Goal: Information Seeking & Learning: Learn about a topic

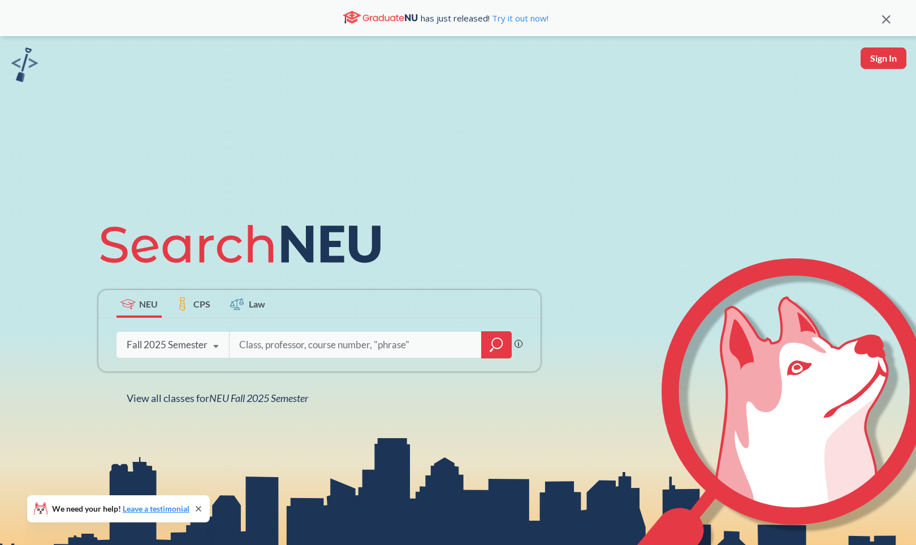
click at [492, 340] on icon "magnifying glass" at bounding box center [497, 345] width 14 height 16
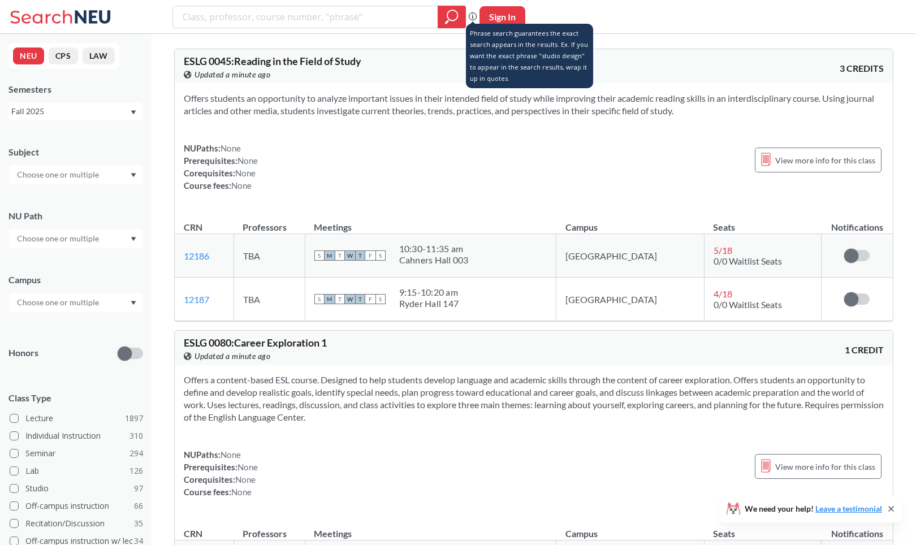
click at [471, 14] on icon at bounding box center [473, 16] width 8 height 8
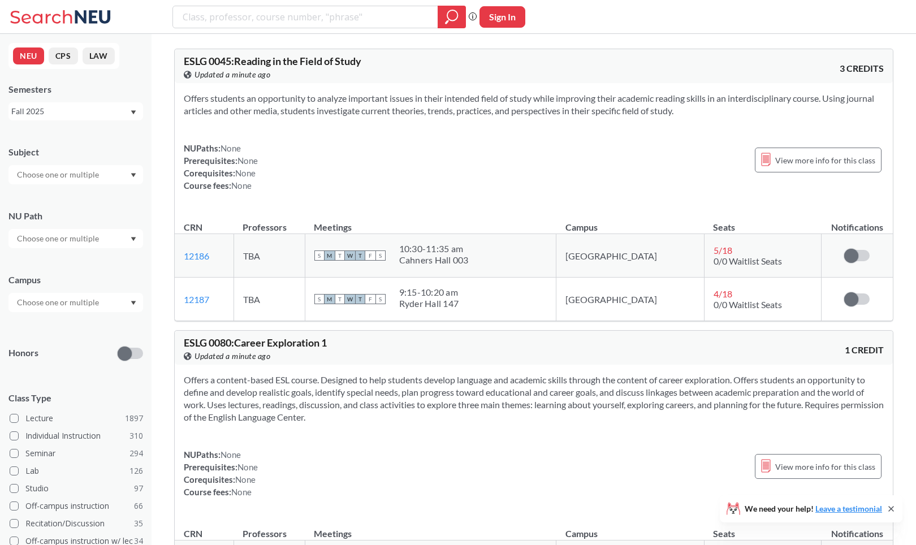
click at [497, 12] on button "Sign In" at bounding box center [503, 16] width 46 height 21
select select "US"
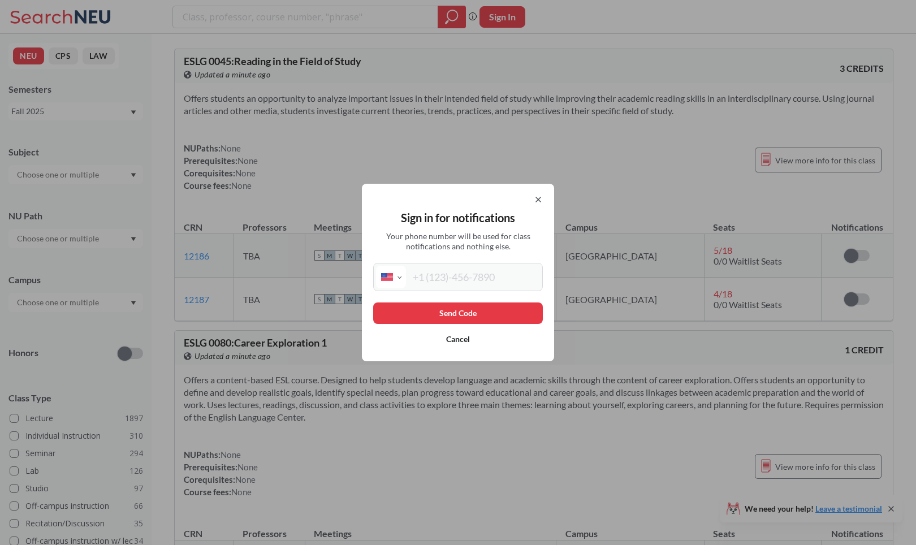
click at [487, 270] on input "tel" at bounding box center [473, 277] width 134 height 23
type input "(475) 419-5873"
click at [464, 313] on button "Send Code" at bounding box center [458, 313] width 170 height 21
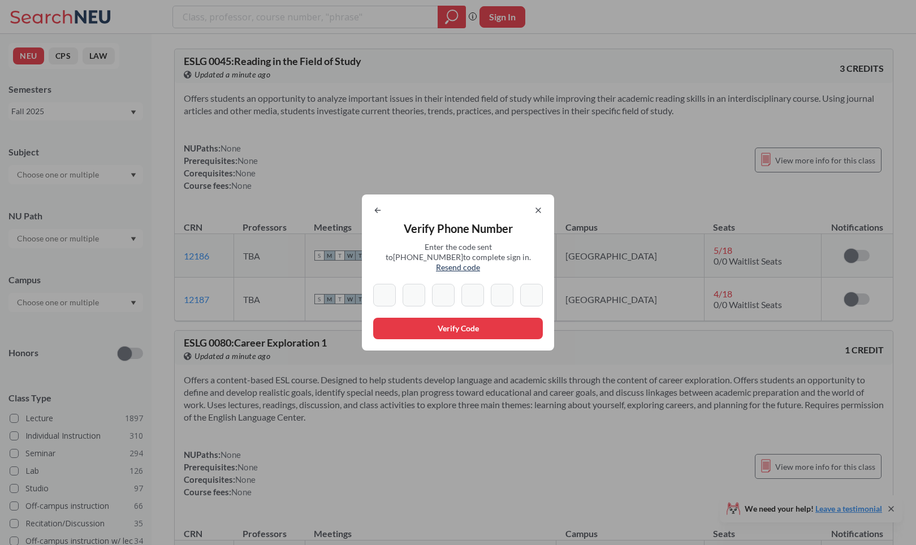
click at [396, 292] on input at bounding box center [384, 295] width 23 height 23
type input "1"
type input "0"
type input "8"
type input "6"
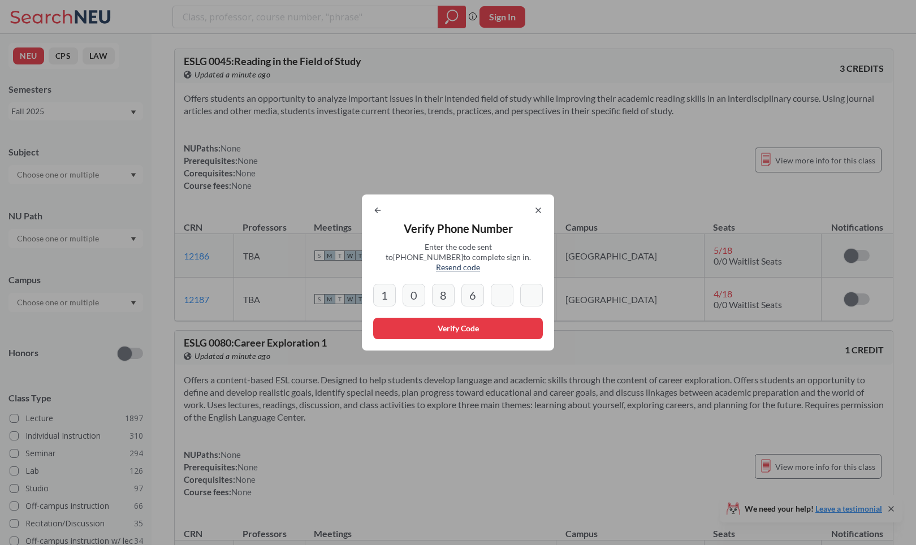
type input "9"
click at [411, 330] on button "Verify Code" at bounding box center [458, 328] width 170 height 21
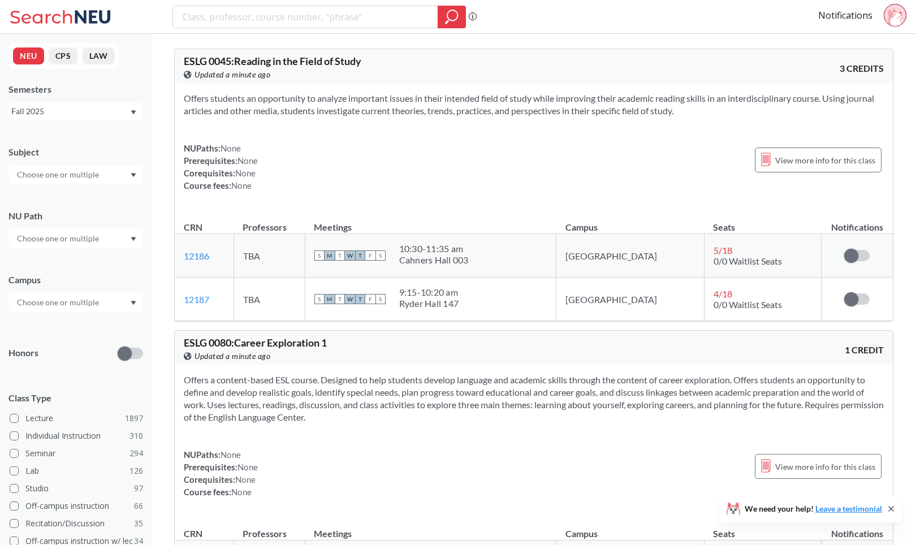
click at [888, 20] on circle at bounding box center [895, 15] width 22 height 22
click at [862, 15] on link "Notifications" at bounding box center [845, 15] width 54 height 12
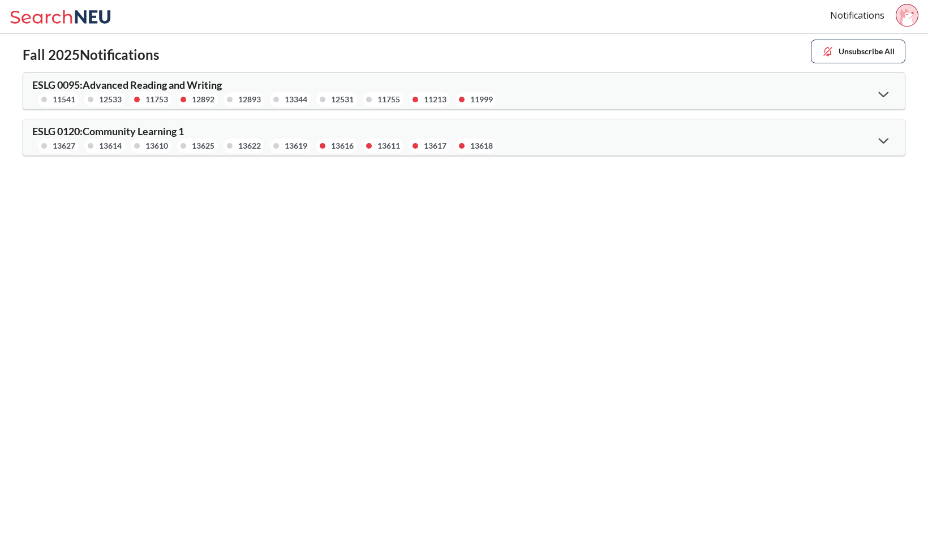
click at [31, 10] on icon at bounding box center [62, 17] width 105 height 23
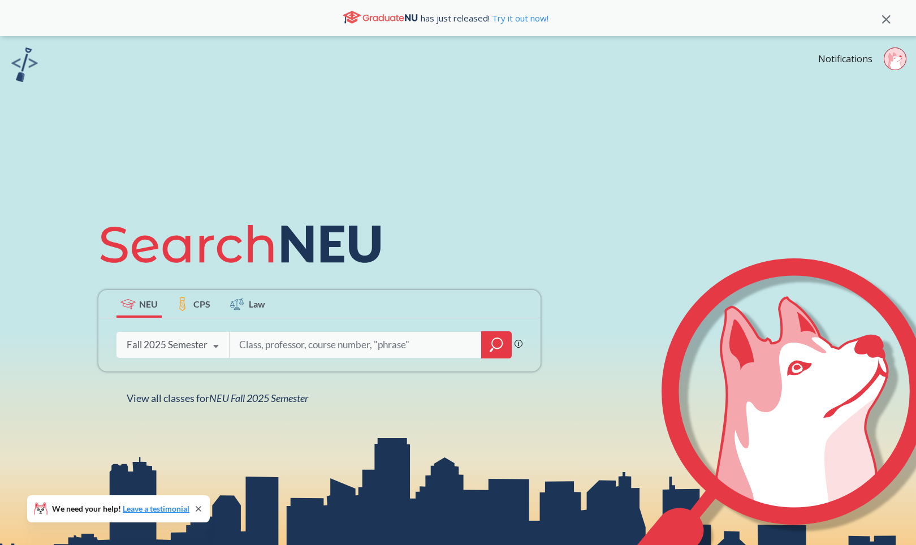
click at [292, 345] on input "search" at bounding box center [355, 345] width 235 height 24
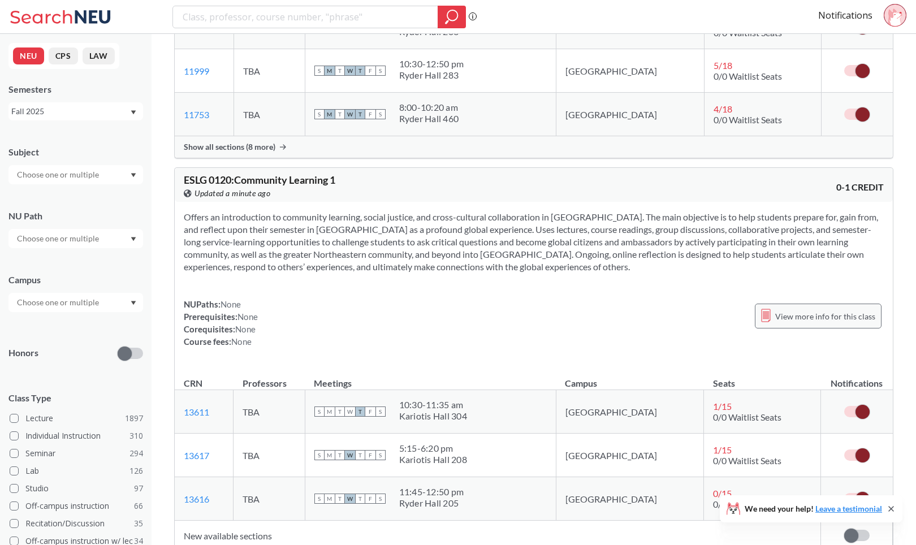
scroll to position [843, 0]
click at [856, 406] on span at bounding box center [863, 411] width 14 height 14
click at [844, 405] on input "checkbox" at bounding box center [844, 405] width 0 height 0
click at [856, 406] on span at bounding box center [851, 411] width 14 height 14
click at [844, 405] on input "checkbox" at bounding box center [844, 405] width 0 height 0
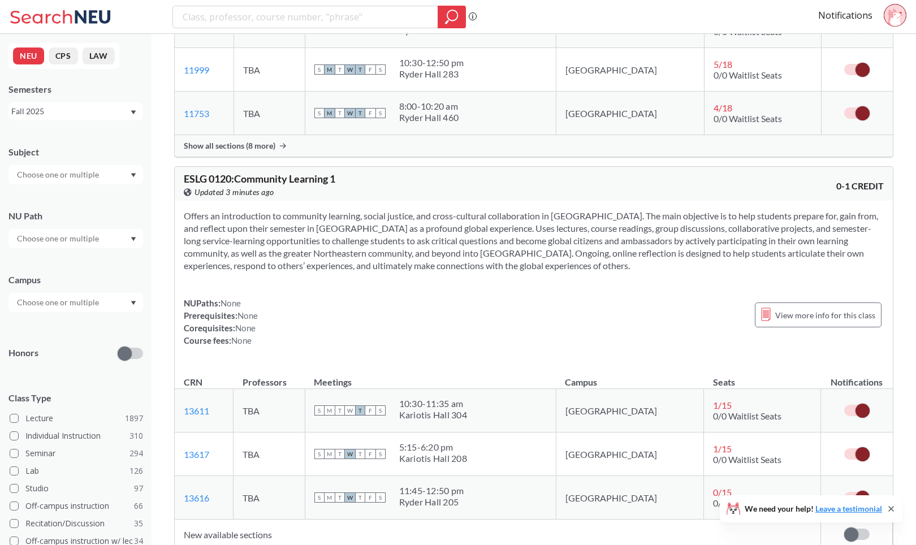
click at [72, 114] on div "Fall 2025" at bounding box center [70, 111] width 118 height 12
click at [79, 161] on div "Summer 2 2025" at bounding box center [79, 167] width 128 height 12
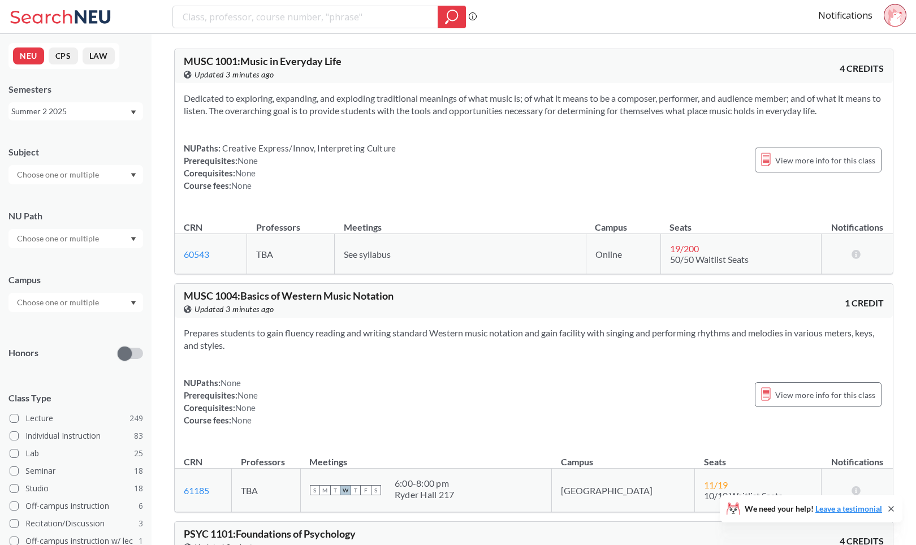
click at [78, 177] on input "text" at bounding box center [58, 175] width 95 height 14
click at [71, 222] on div "CS ( 18 )" at bounding box center [79, 225] width 128 height 12
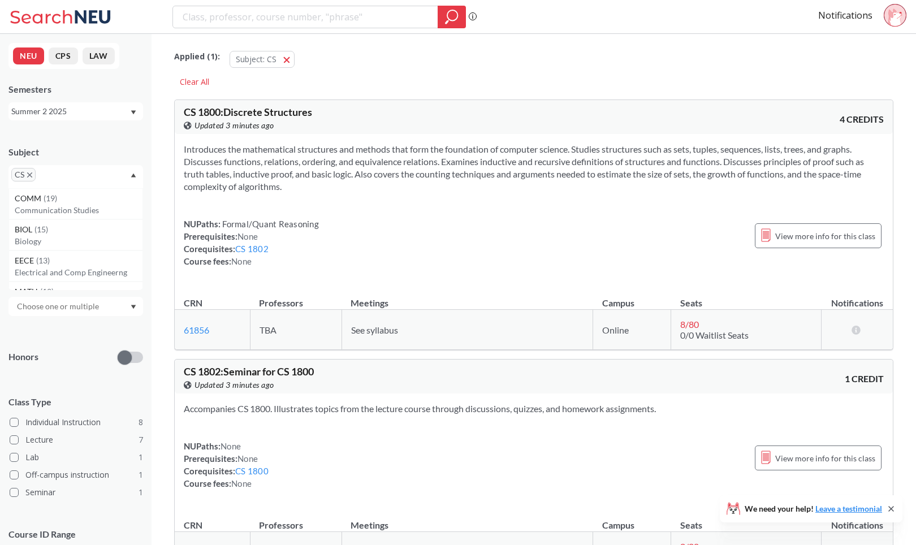
click at [72, 301] on input "text" at bounding box center [58, 307] width 95 height 14
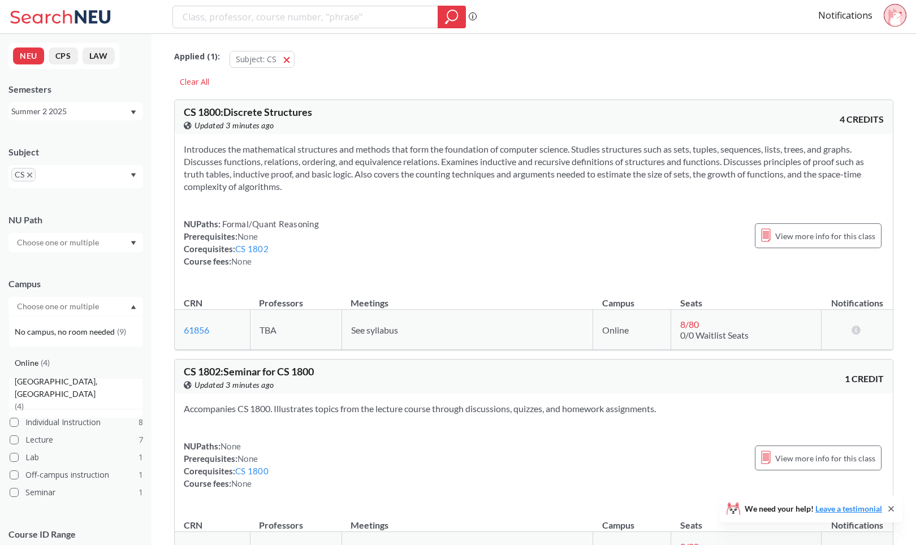
click at [72, 357] on div "Online ( 4 )" at bounding box center [79, 363] width 128 height 12
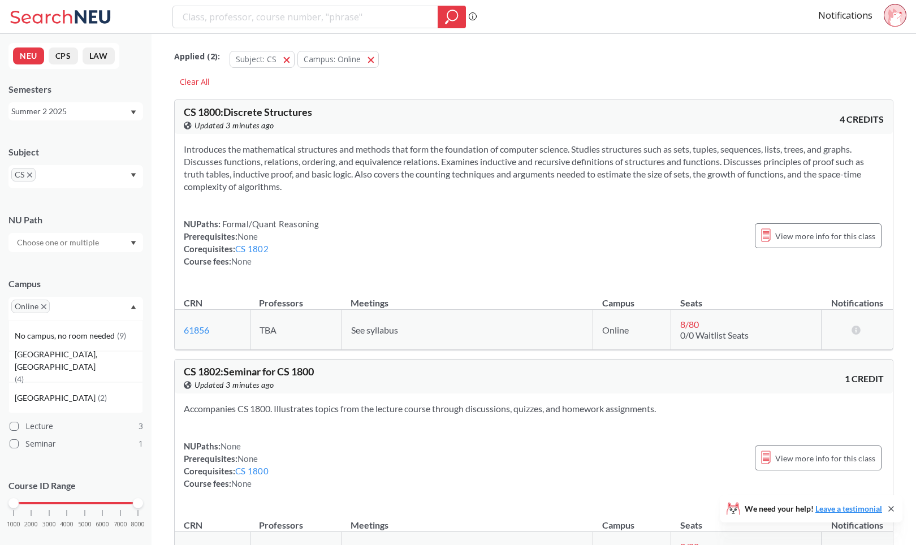
click at [82, 247] on input "text" at bounding box center [58, 243] width 95 height 14
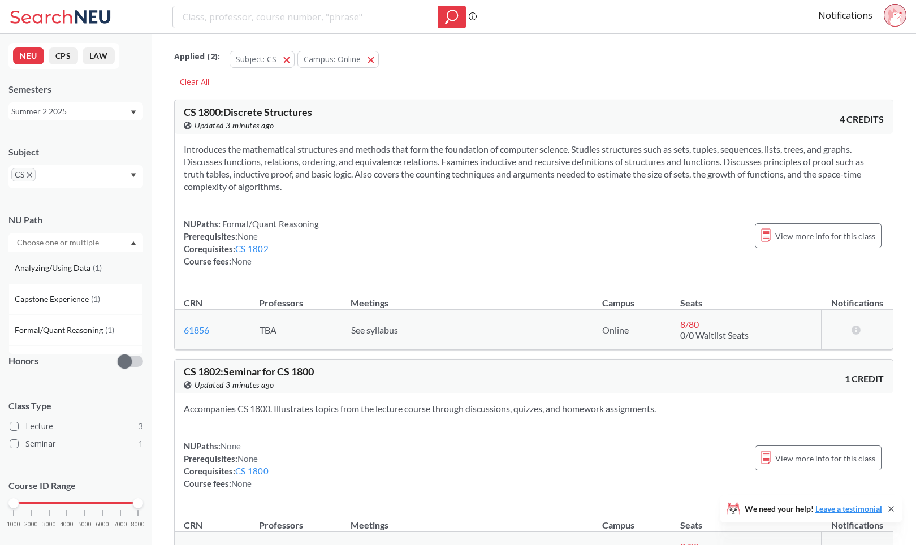
click at [80, 268] on span "Analyzing/Using Data" at bounding box center [54, 268] width 78 height 12
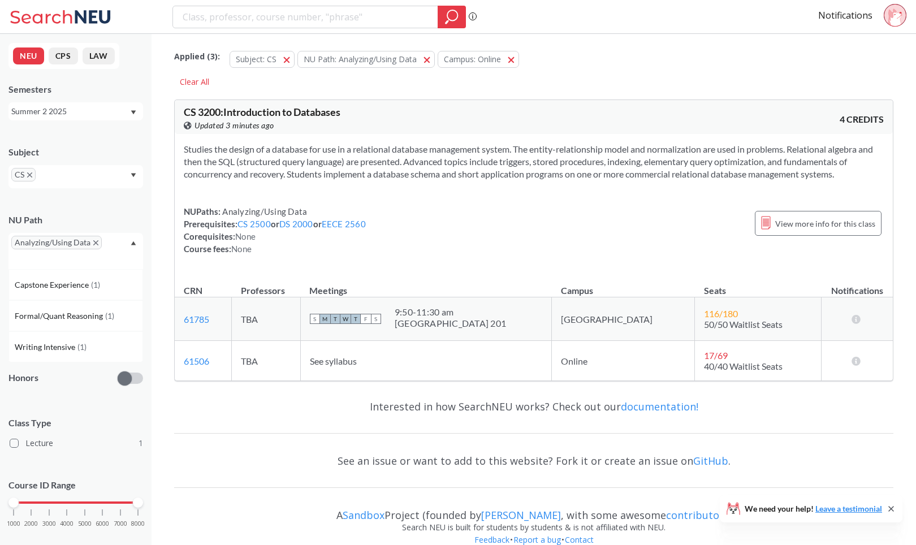
click at [143, 270] on div "NEU CPS LAW Semesters Summer 2 2025 Subject CS NU Path Analyzing/Using Data Cap…" at bounding box center [76, 289] width 152 height 511
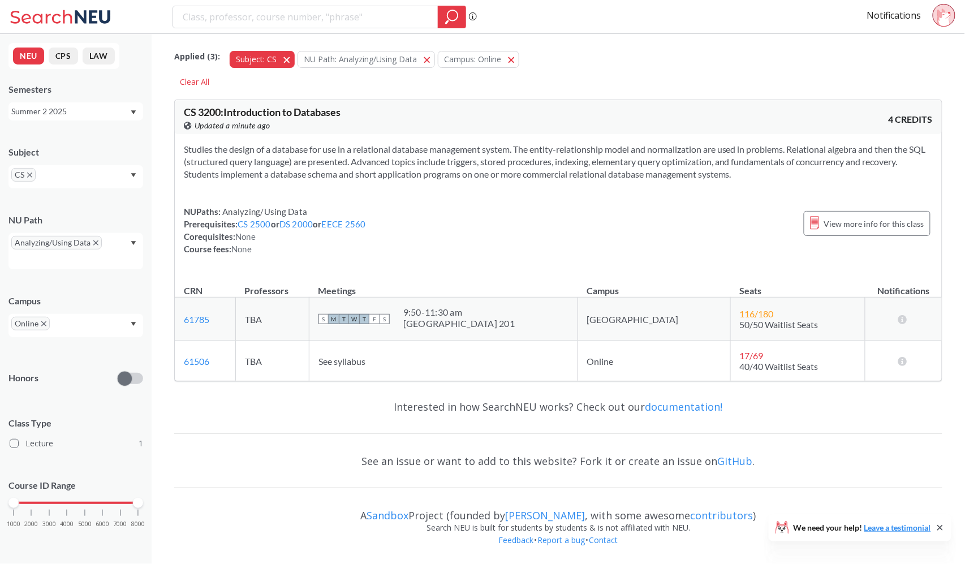
click at [279, 55] on button "Subject: CS CS" at bounding box center [262, 59] width 65 height 17
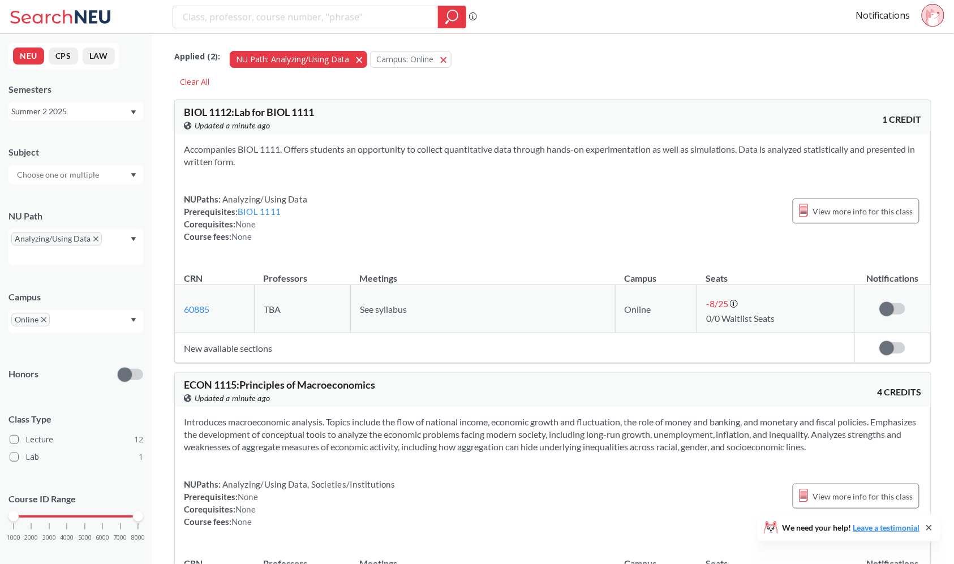
click at [351, 60] on button "NU Path: Analyzing/Using Data Analyzing/Using Data" at bounding box center [298, 59] width 137 height 17
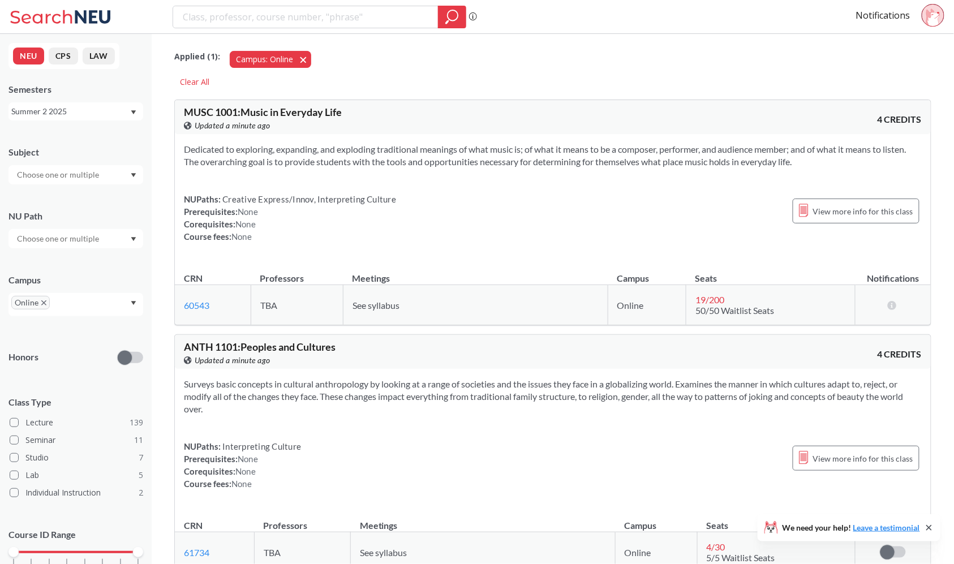
click at [307, 57] on span "button" at bounding box center [307, 59] width 0 height 11
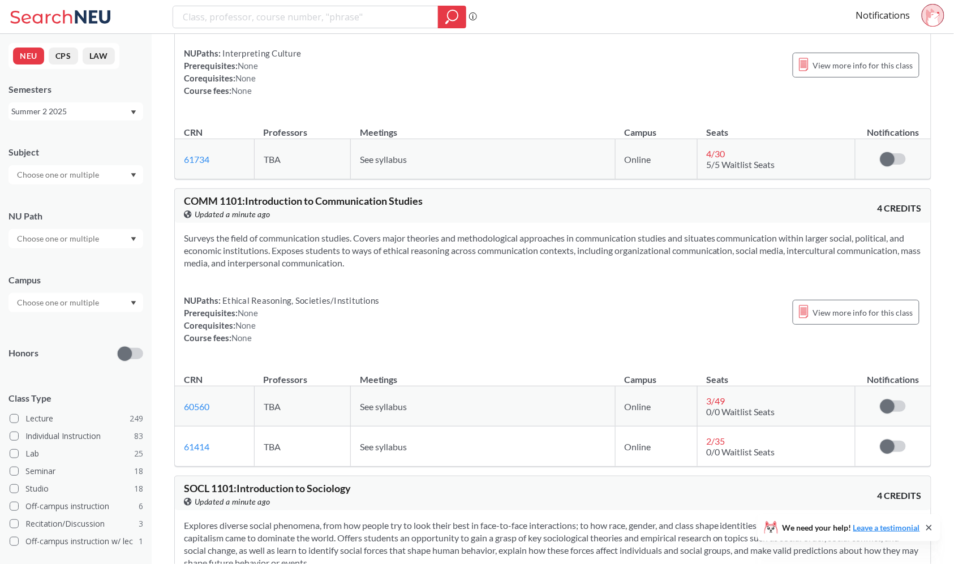
scroll to position [881, 0]
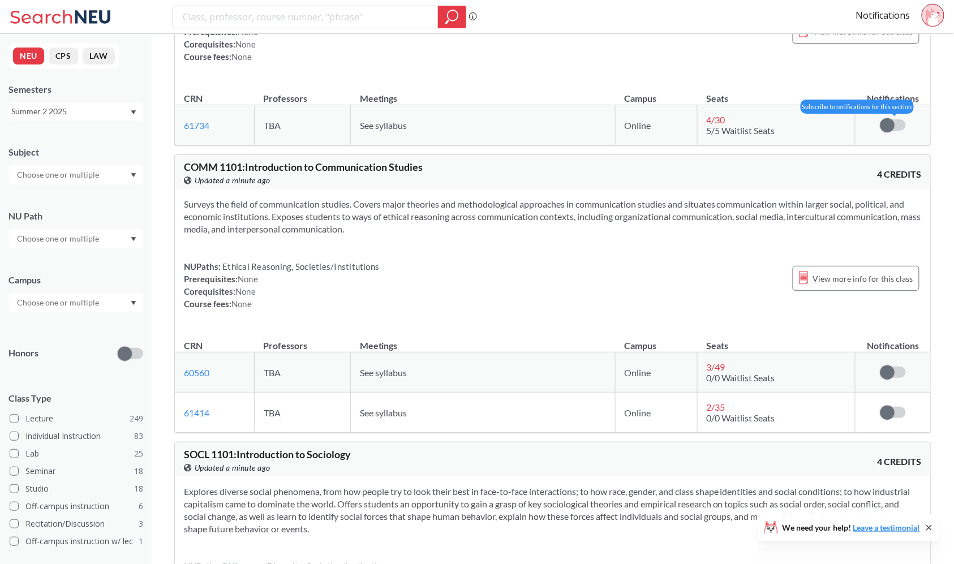
click at [890, 132] on span at bounding box center [887, 125] width 14 height 14
click at [880, 119] on input "checkbox" at bounding box center [880, 119] width 0 height 0
click at [890, 131] on label at bounding box center [892, 124] width 25 height 11
click at [880, 119] on input "checkbox" at bounding box center [880, 119] width 0 height 0
click at [890, 377] on span at bounding box center [887, 372] width 14 height 14
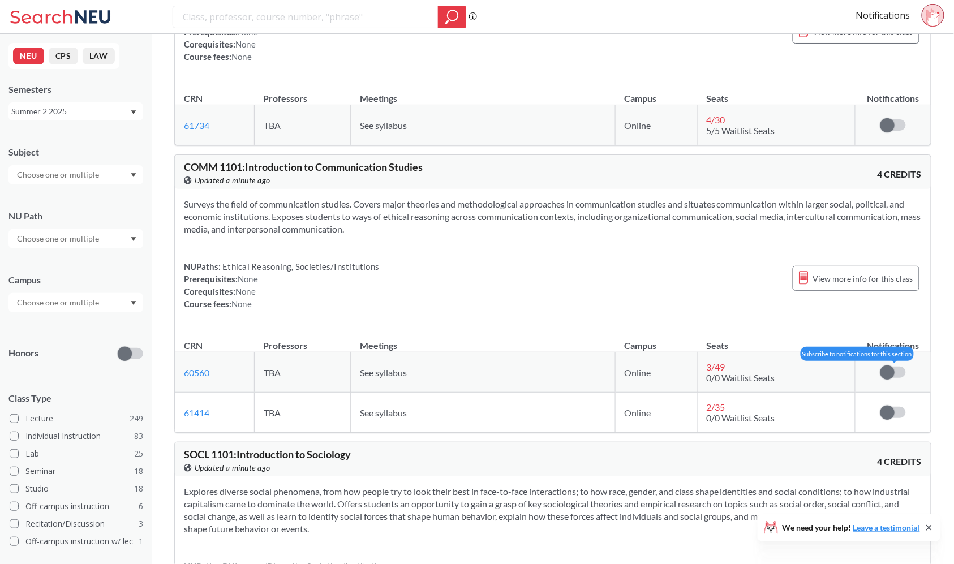
click at [880, 366] on input "checkbox" at bounding box center [880, 366] width 0 height 0
click at [894, 377] on span at bounding box center [898, 372] width 14 height 14
click at [880, 366] on input "checkbox" at bounding box center [880, 366] width 0 height 0
click at [892, 410] on span at bounding box center [887, 413] width 14 height 14
click at [880, 407] on input "checkbox" at bounding box center [880, 407] width 0 height 0
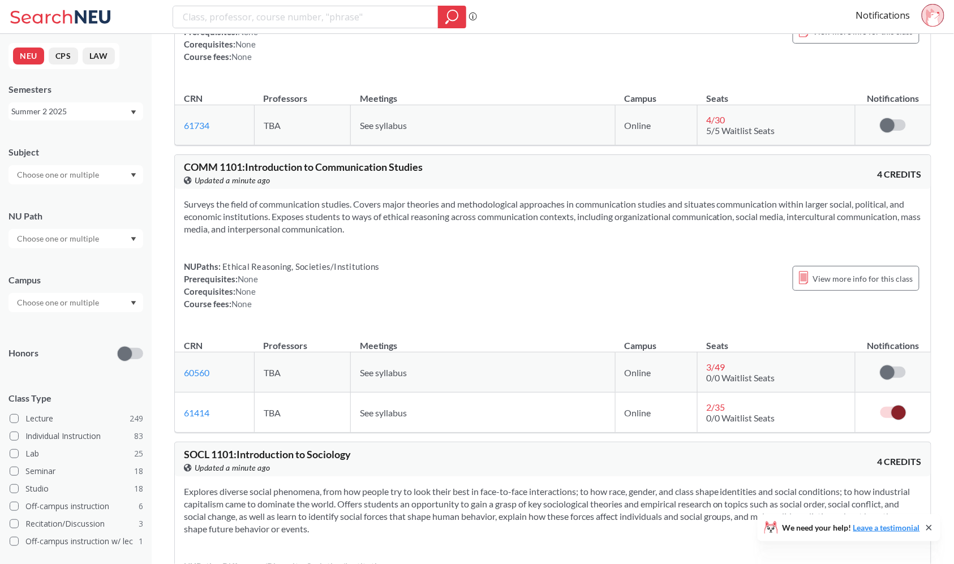
click at [892, 411] on label at bounding box center [892, 412] width 25 height 11
click at [880, 407] on input "checkbox" at bounding box center [880, 407] width 0 height 0
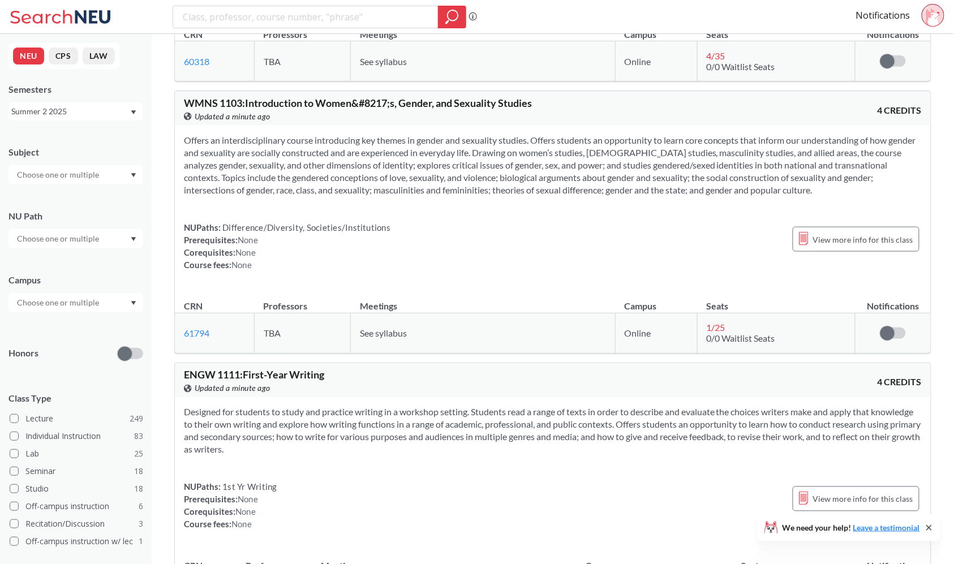
scroll to position [1878, 0]
